Goal: Information Seeking & Learning: Find contact information

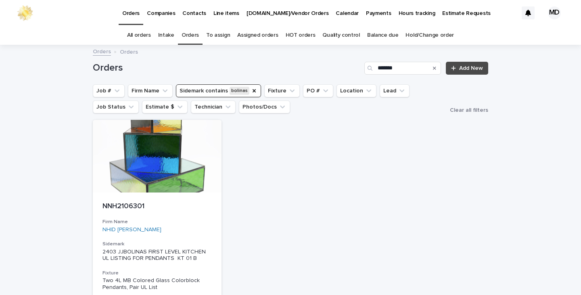
drag, startPoint x: 401, startPoint y: 70, endPoint x: 274, endPoint y: 73, distance: 127.6
click at [274, 73] on div "Orders ******* Add New" at bounding box center [291, 68] width 396 height 13
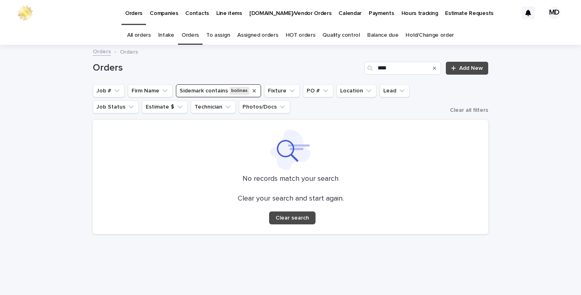
type input "****"
click at [252, 88] on icon "Sidemark" at bounding box center [254, 91] width 6 height 6
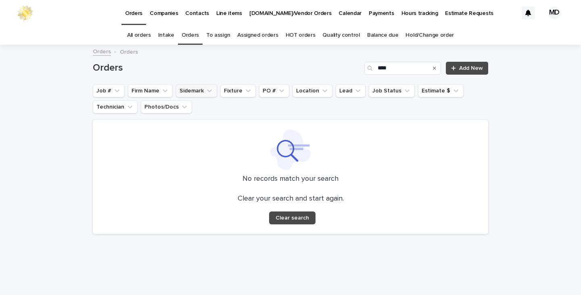
click at [280, 57] on div "Orders Orders" at bounding box center [291, 51] width 404 height 11
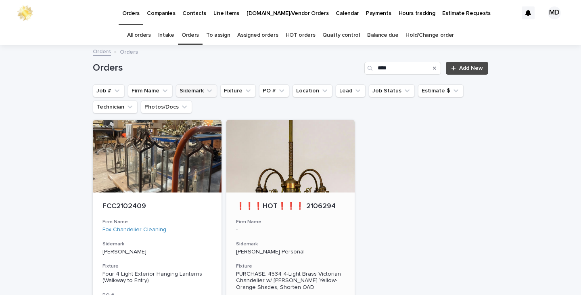
click at [327, 187] on div at bounding box center [290, 156] width 129 height 73
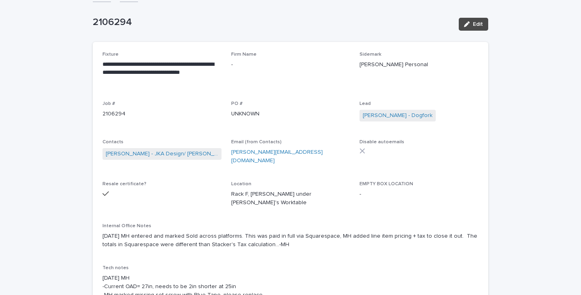
scroll to position [81, 0]
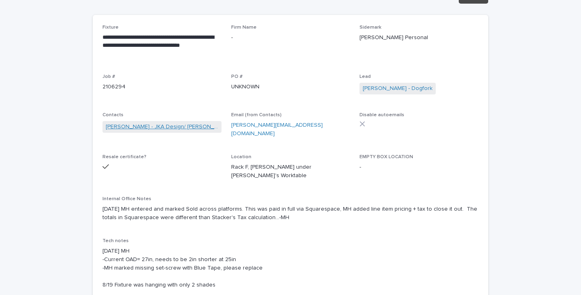
click at [185, 126] on link "[PERSON_NAME] - JKA Design/ [PERSON_NAME]" at bounding box center [162, 127] width 113 height 8
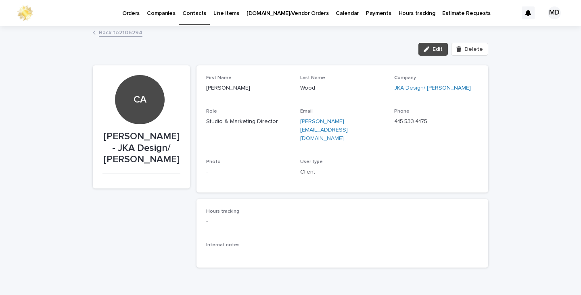
click at [426, 122] on p "415.533.4175" at bounding box center [436, 121] width 84 height 8
click at [135, 30] on link "Back to 2106294" at bounding box center [121, 31] width 44 height 9
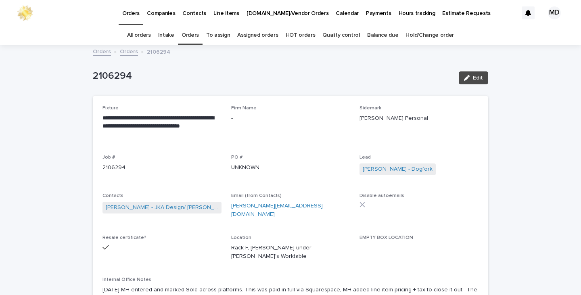
scroll to position [26, 0]
